Goal: Find specific page/section: Find specific page/section

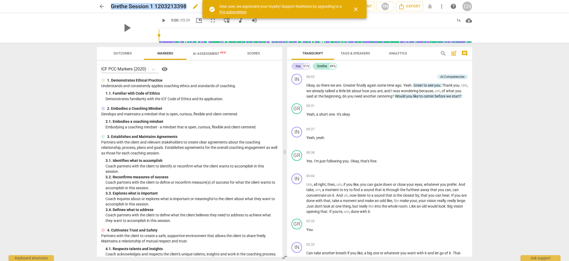
drag, startPoint x: 111, startPoint y: 5, endPoint x: 190, endPoint y: 6, distance: 78.8
click at [190, 6] on div "Grethe Session 1 1203213398 edit" at bounding box center [201, 7] width 180 height 10
copy div "Grethe Session 1 1203213398 edit star Assessment auto_fix_high AI Assessment RN…"
